Goal: Task Accomplishment & Management: Manage account settings

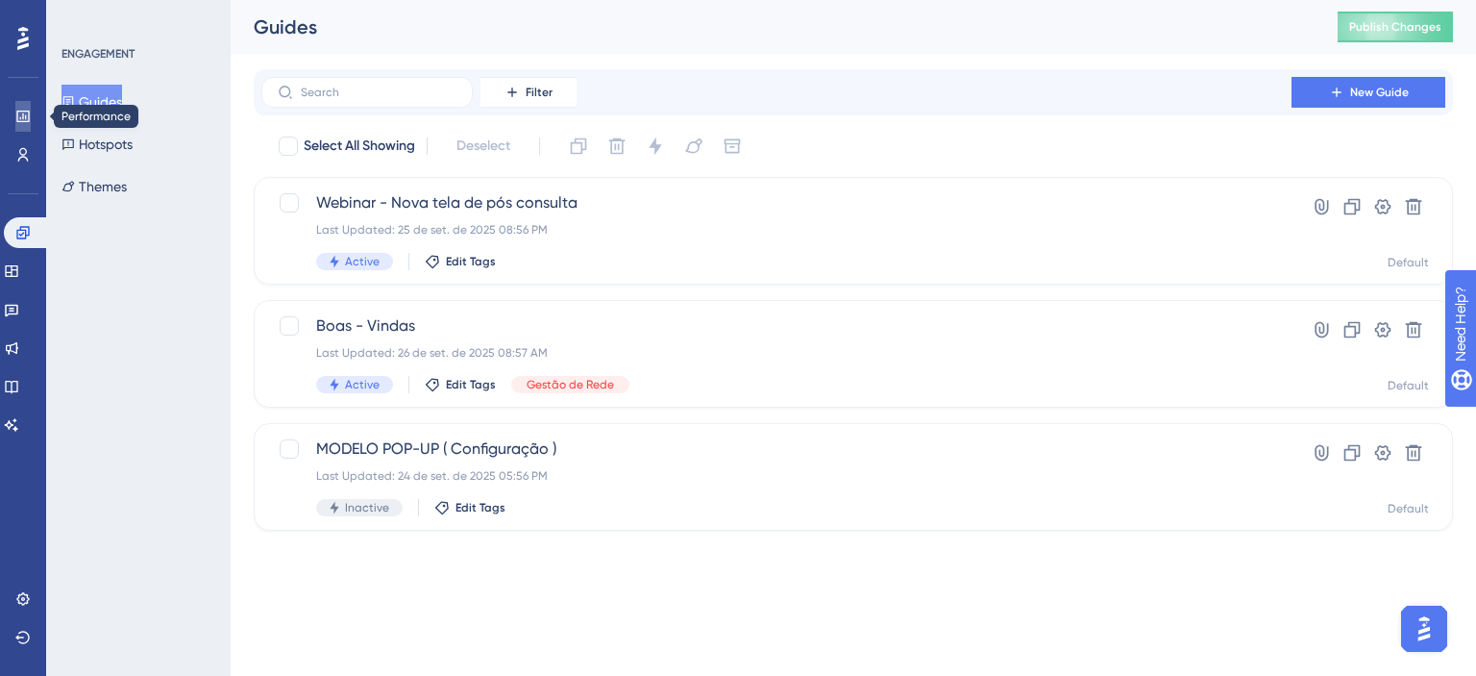
click at [20, 115] on icon at bounding box center [22, 116] width 15 height 15
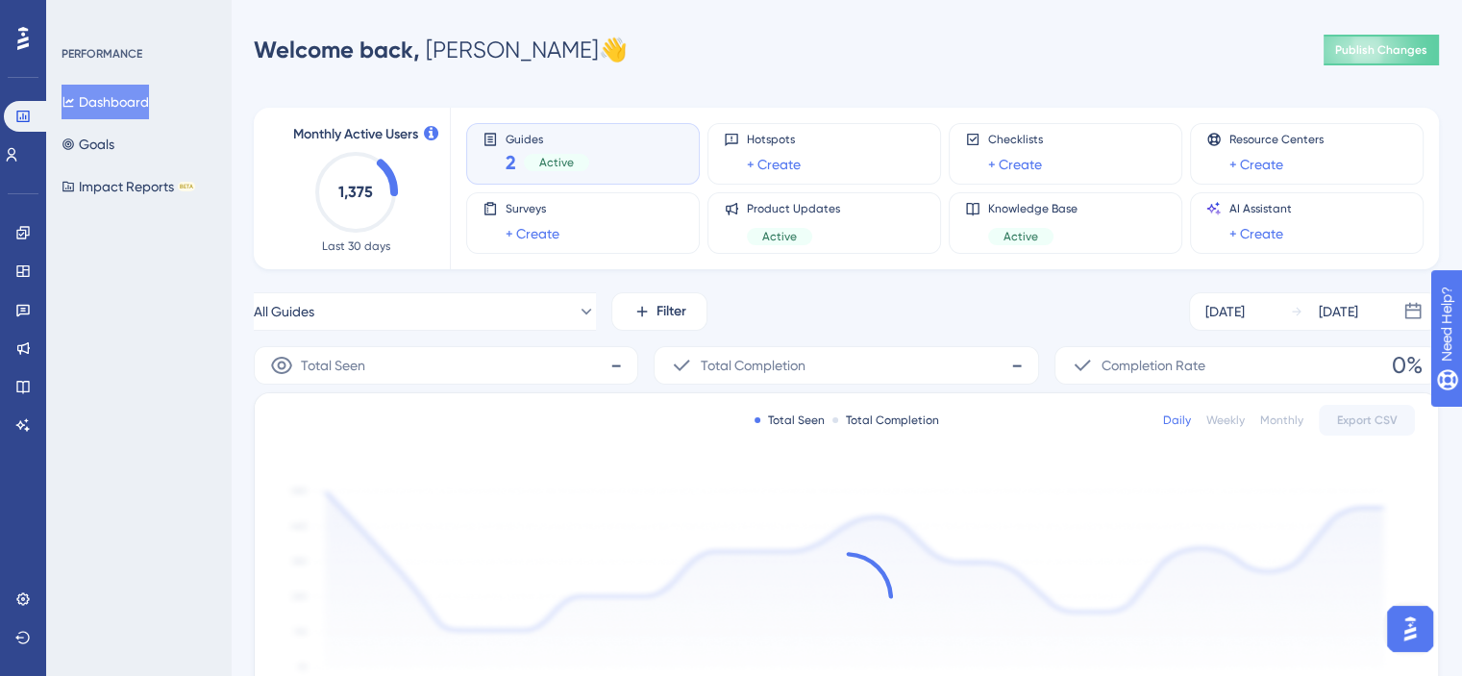
click at [573, 155] on div "Active" at bounding box center [556, 162] width 65 height 17
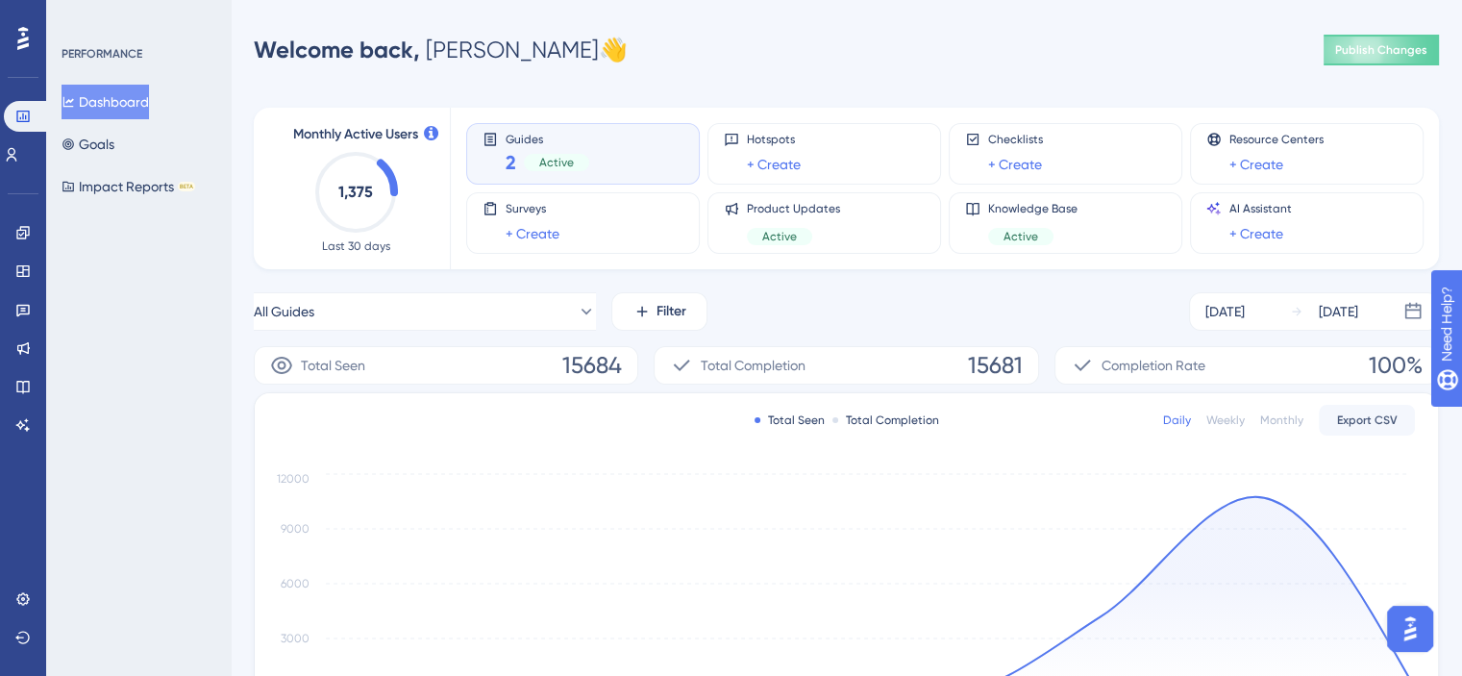
click at [665, 160] on div "Guides 2 Active" at bounding box center [582, 154] width 201 height 44
click at [787, 163] on link "+ Create" at bounding box center [774, 164] width 54 height 23
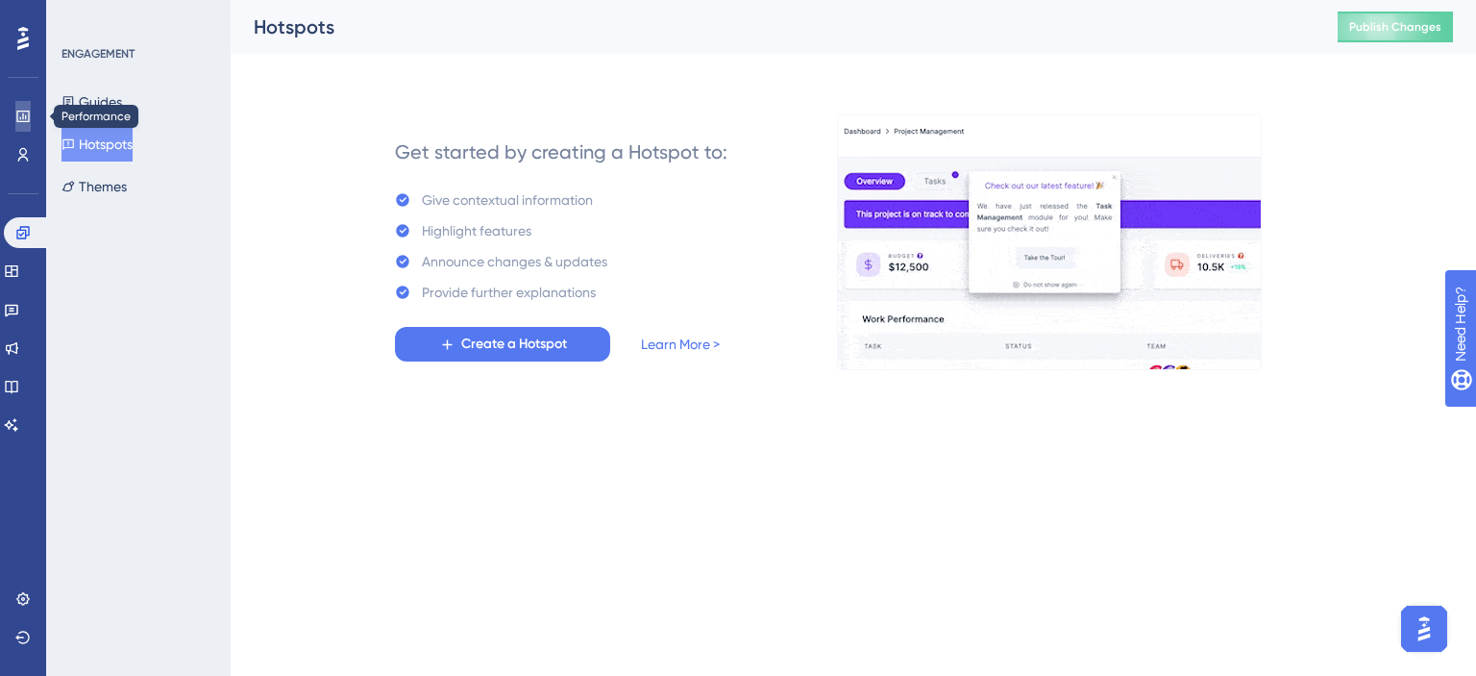
click at [15, 121] on link at bounding box center [22, 116] width 15 height 31
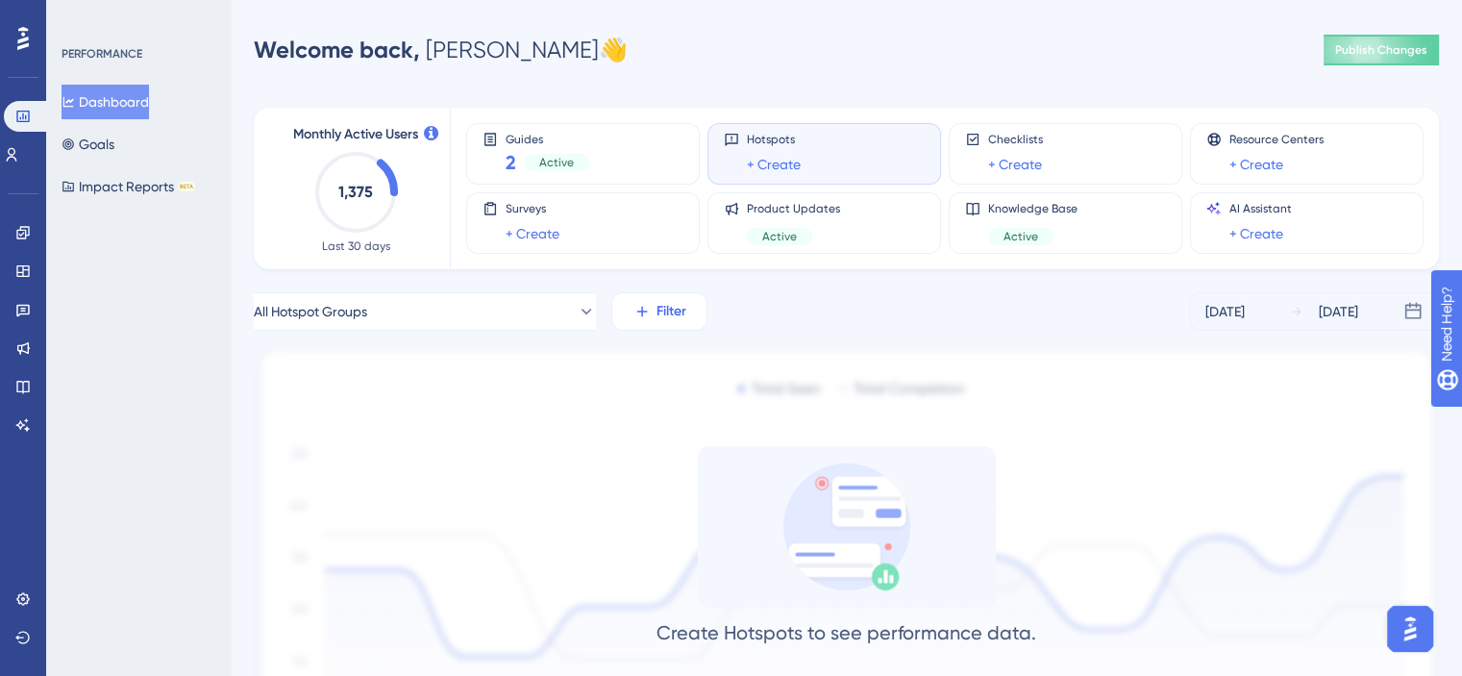
click at [668, 321] on span "Filter" at bounding box center [671, 311] width 30 height 23
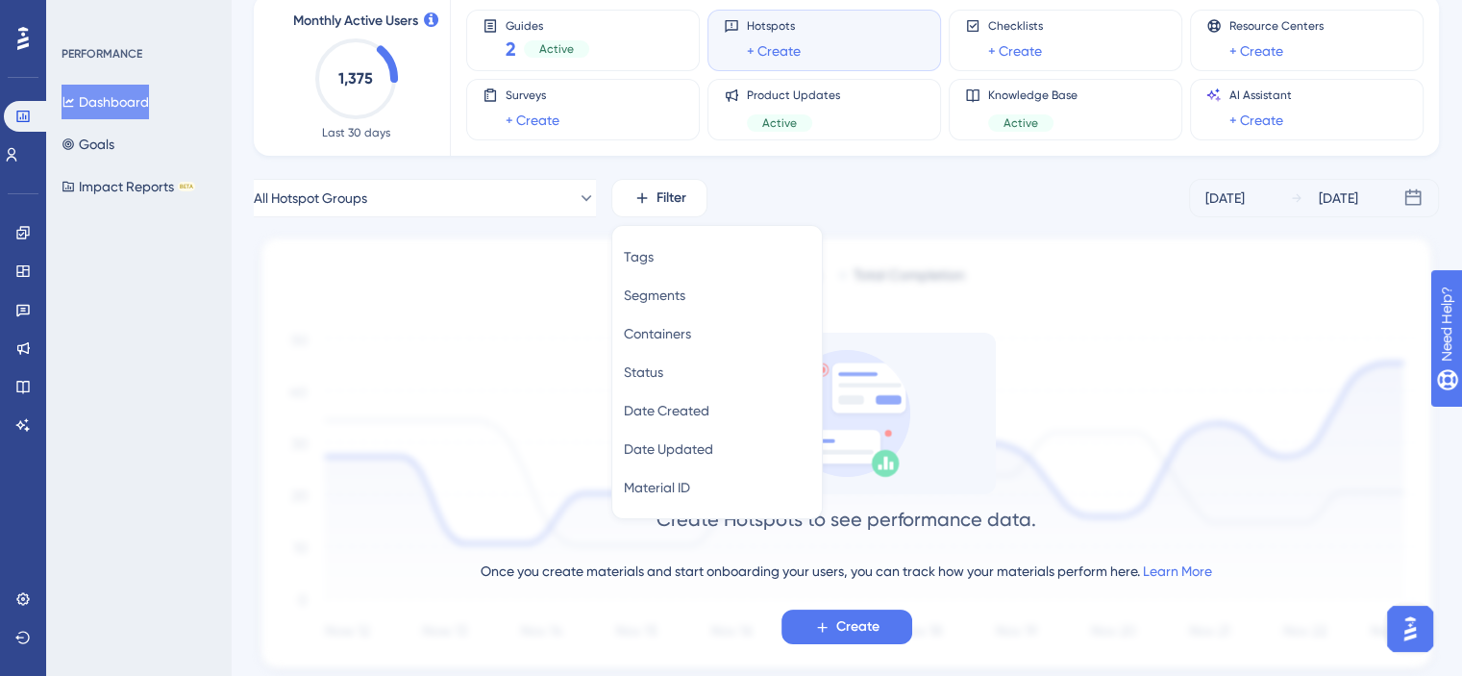
scroll to position [81, 0]
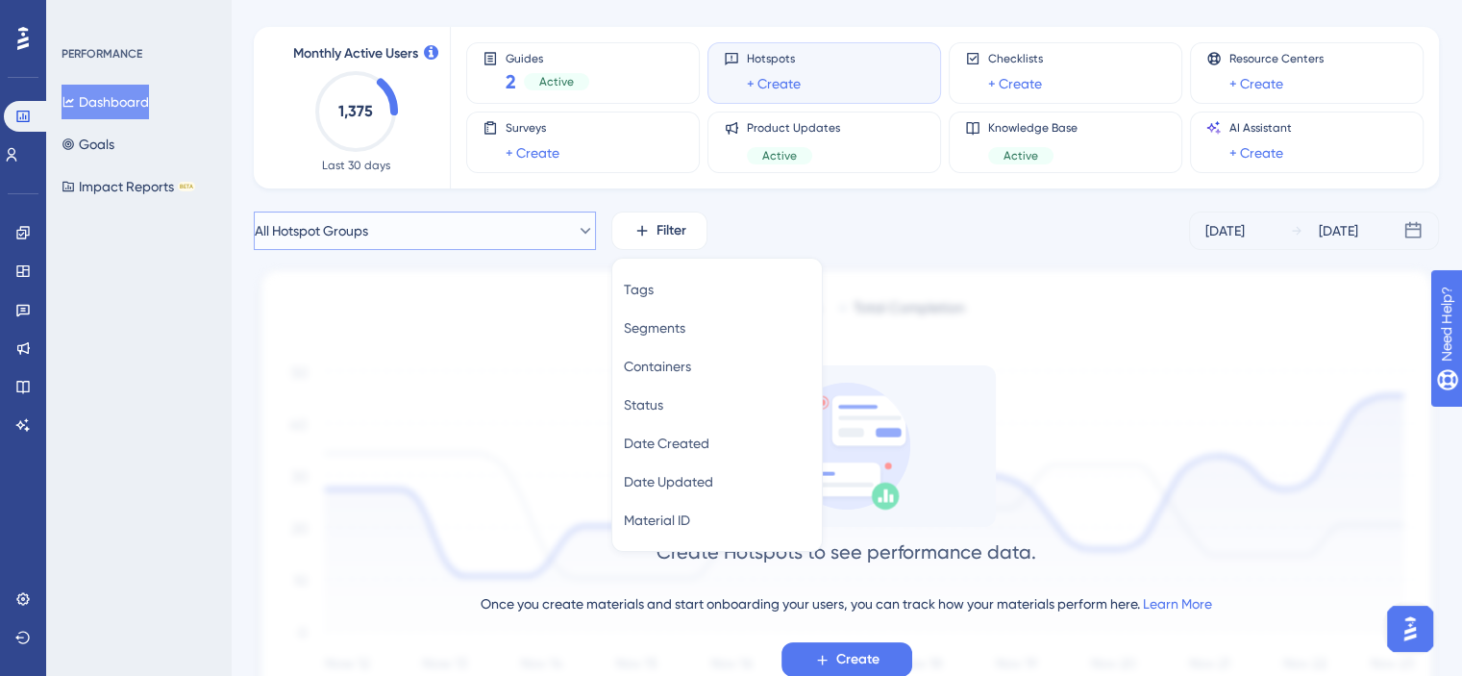
click at [538, 231] on button "All Hotspot Groups" at bounding box center [425, 230] width 342 height 38
click at [800, 223] on div "All Hotspot Groups Filter Tags Tags Segments Segments Containers Containers Sta…" at bounding box center [846, 230] width 1185 height 38
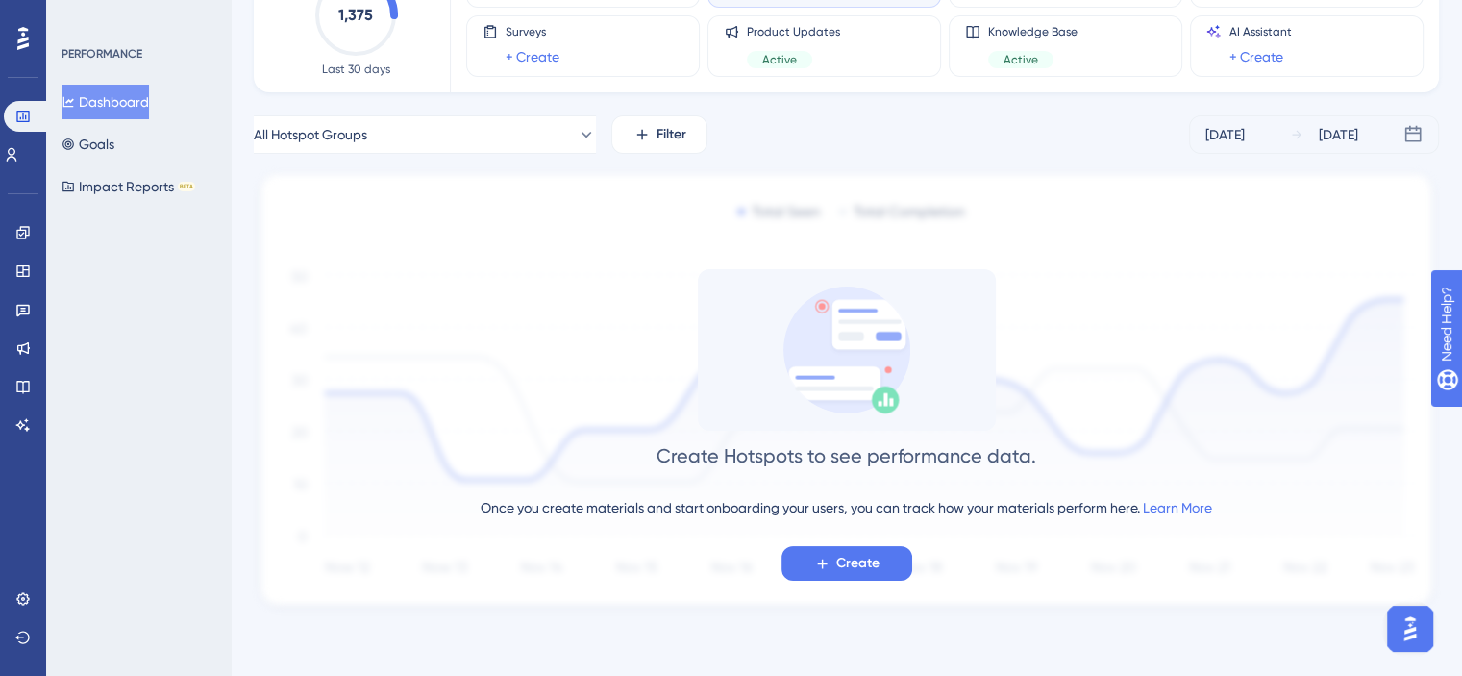
scroll to position [0, 0]
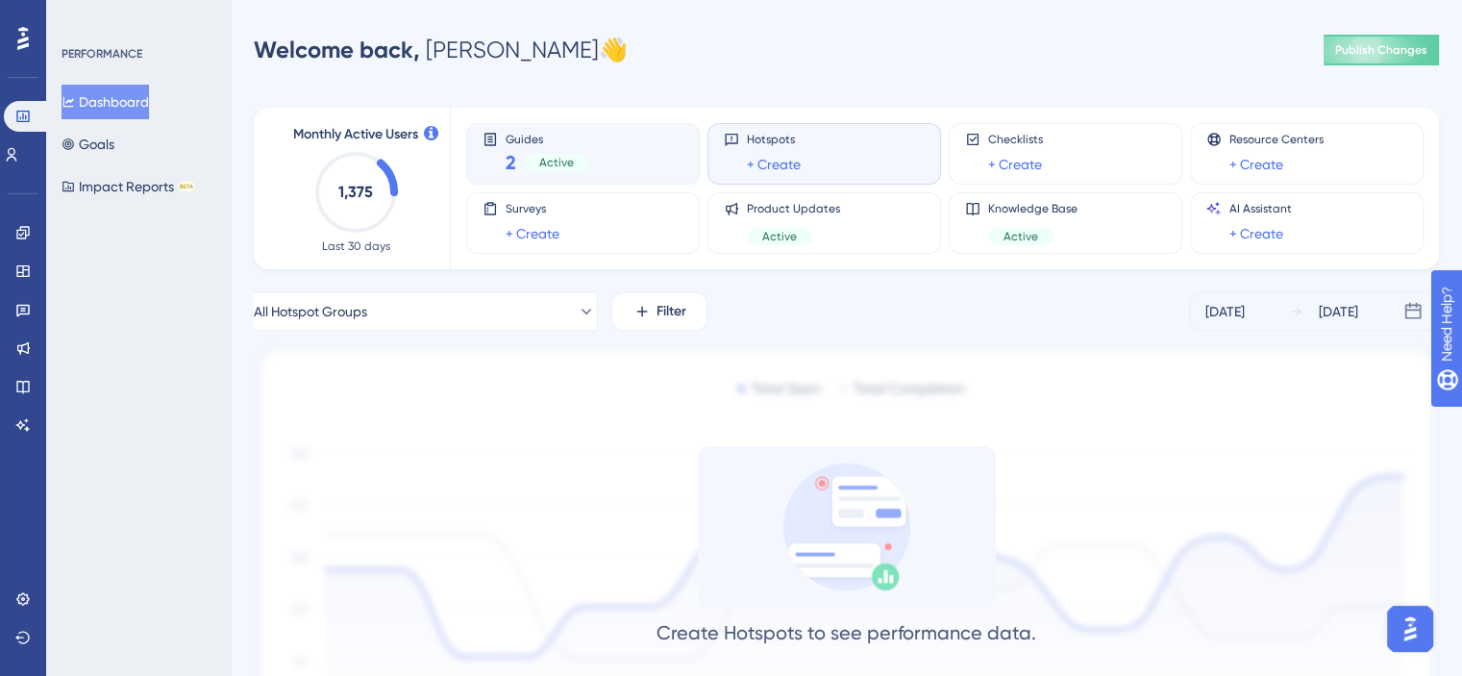
click at [623, 145] on div "Guides 2 Active" at bounding box center [582, 154] width 201 height 44
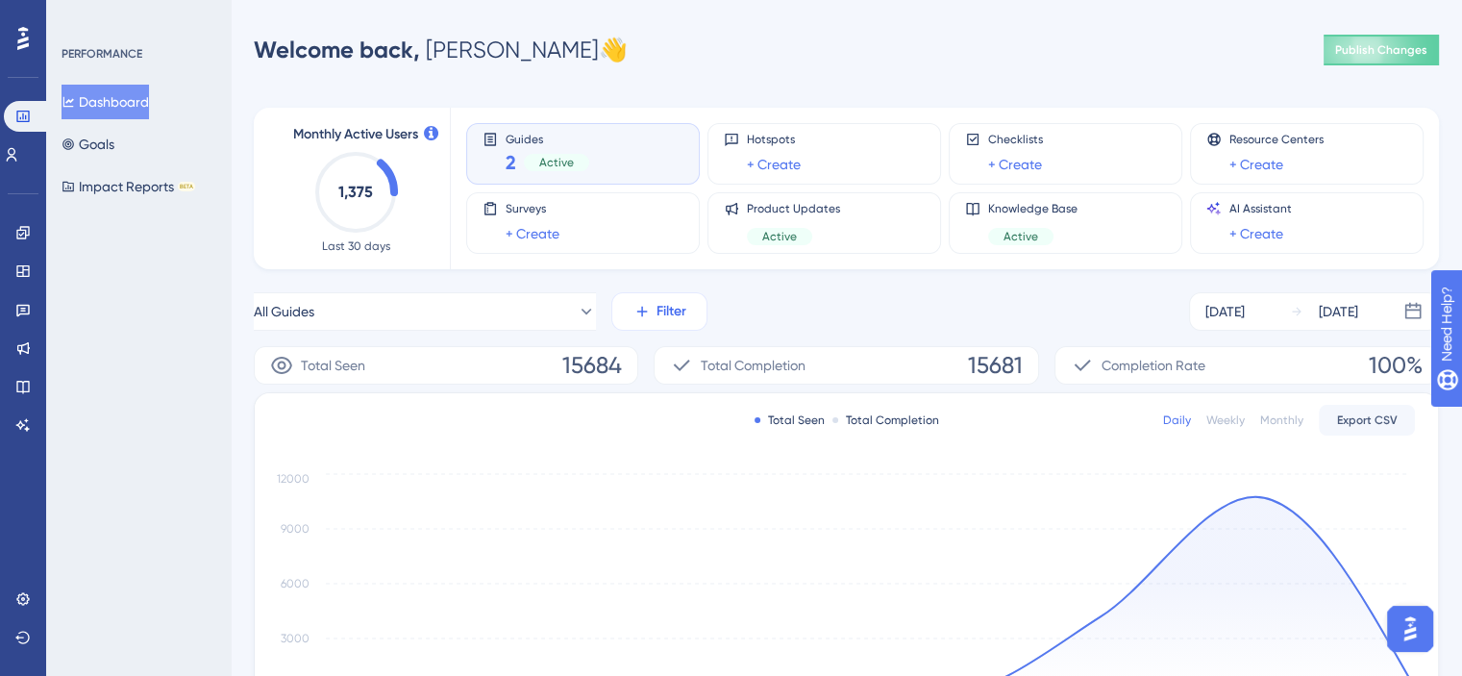
click at [646, 307] on icon at bounding box center [641, 311] width 17 height 17
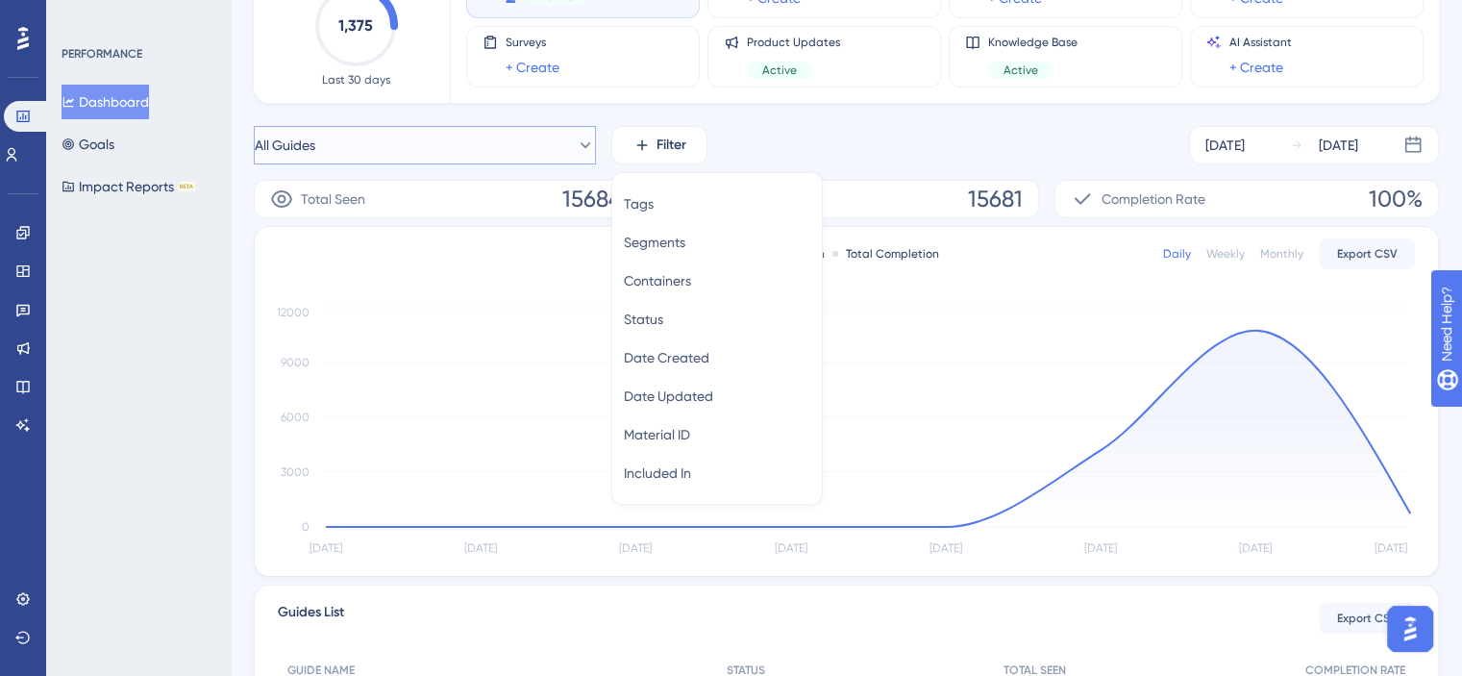
click at [558, 157] on button "All Guides" at bounding box center [425, 145] width 342 height 38
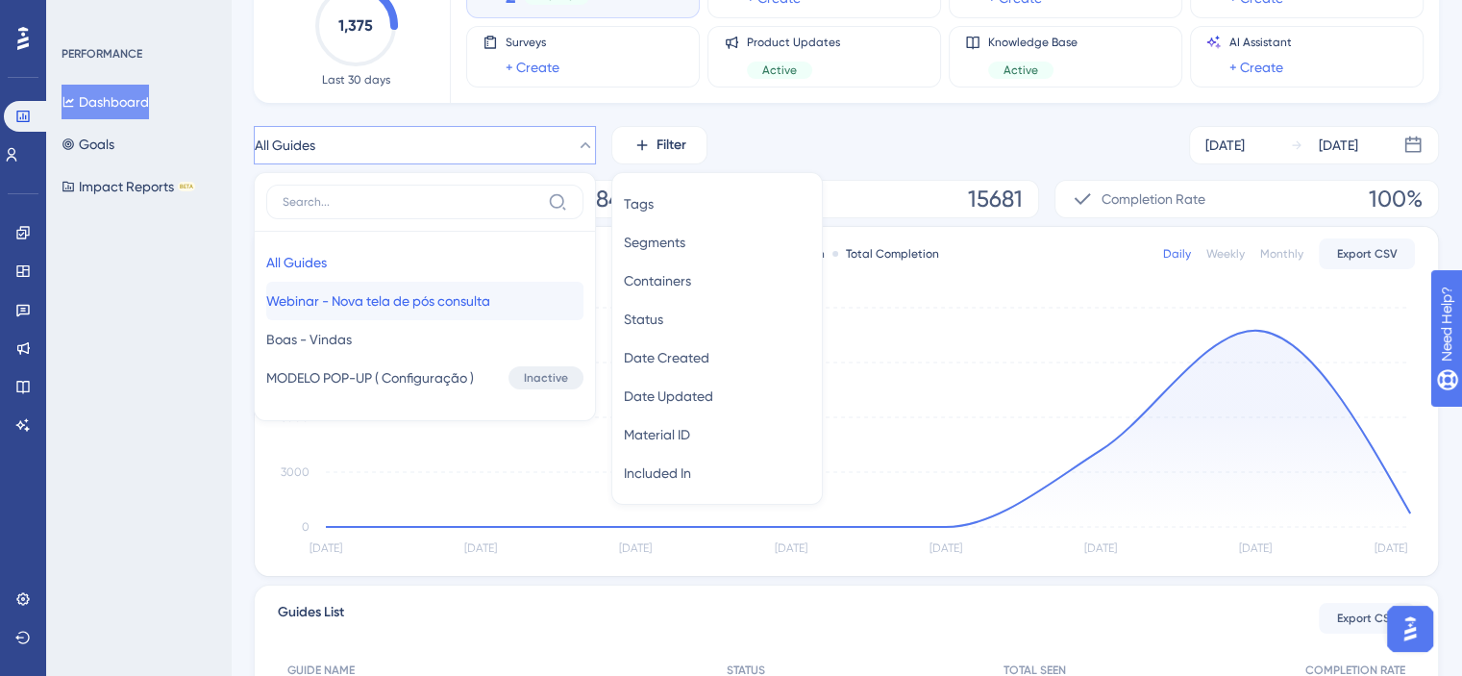
click at [419, 303] on span "Webinar - Nova tela de pós consulta" at bounding box center [378, 300] width 224 height 23
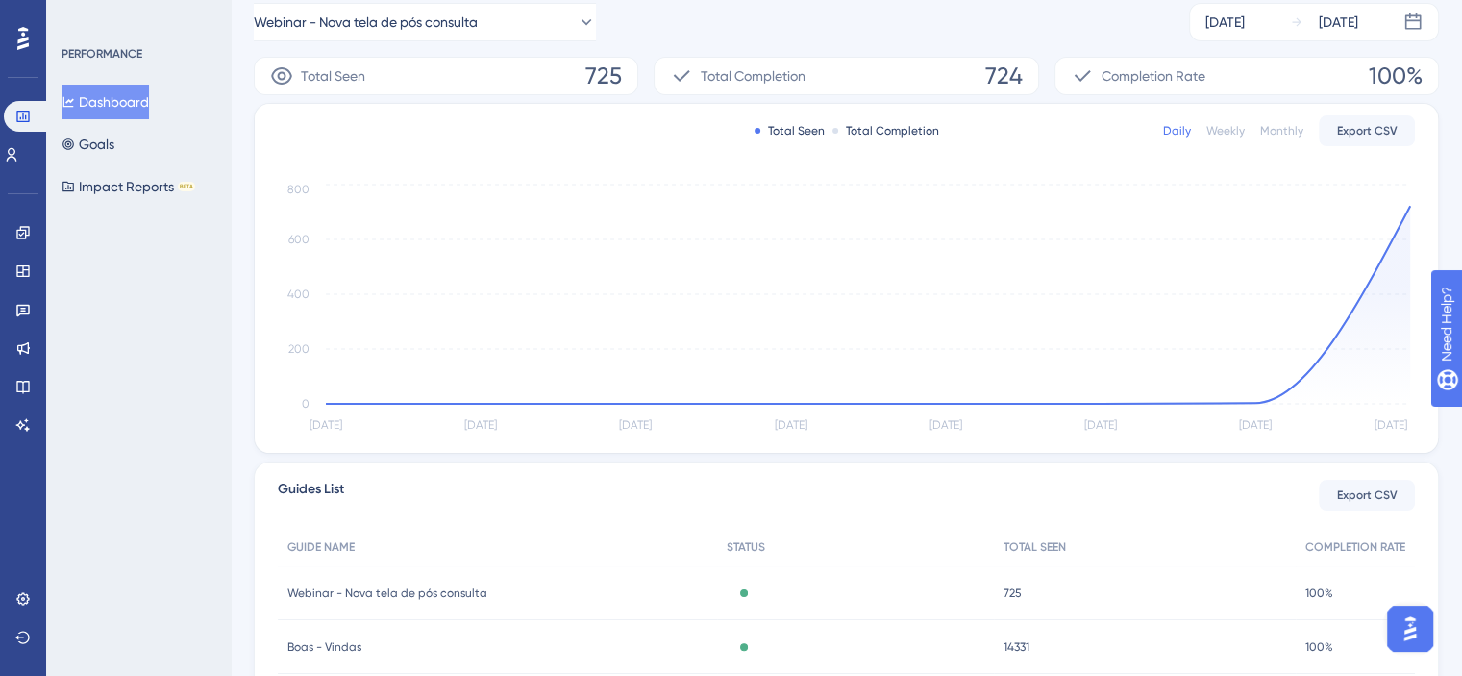
scroll to position [441, 0]
